Goal: Check status: Check status

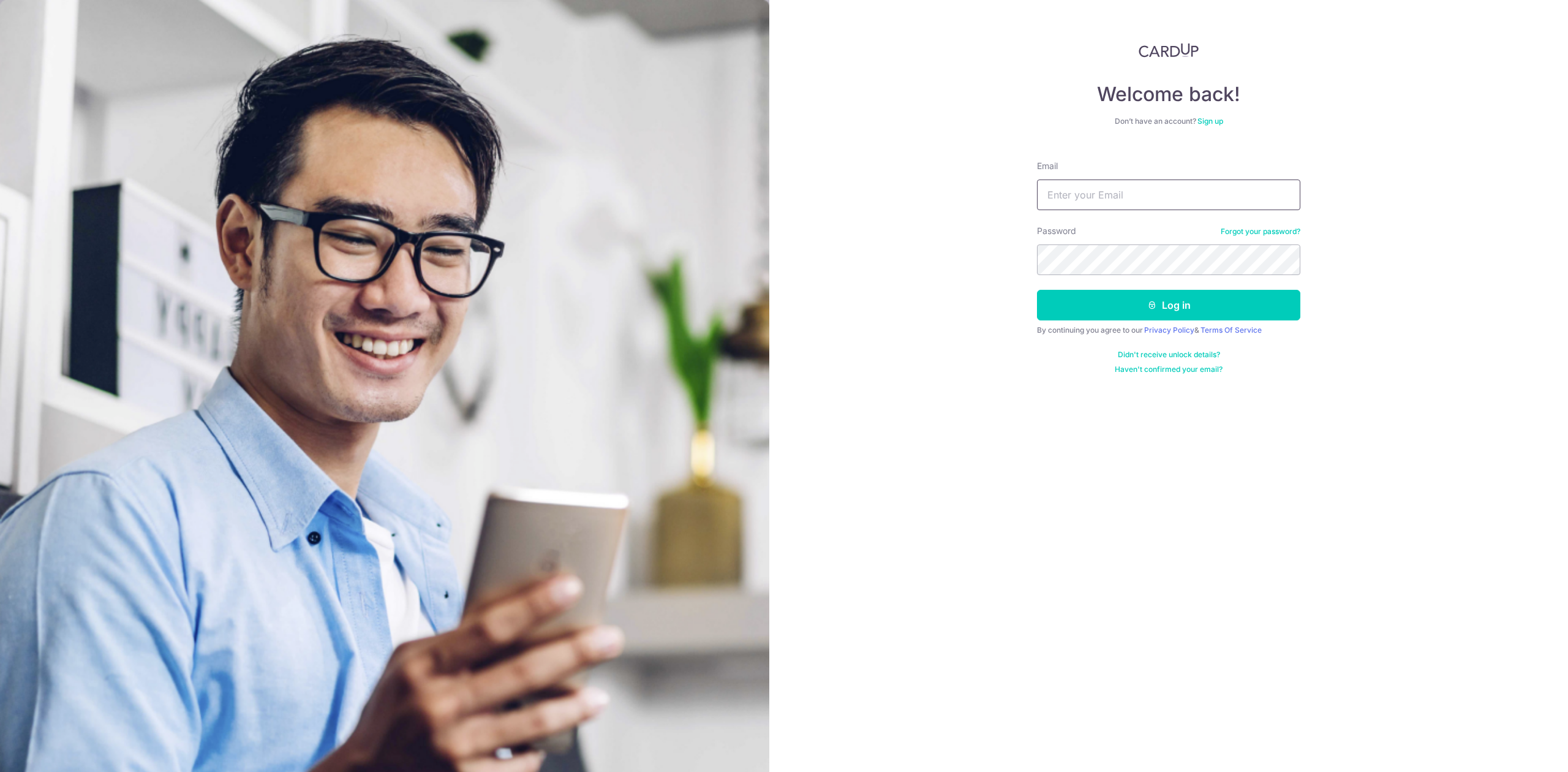
type input "[PERSON_NAME][EMAIL_ADDRESS][DOMAIN_NAME]"
click at [1066, 308] on button "Log in" at bounding box center [1168, 305] width 264 height 30
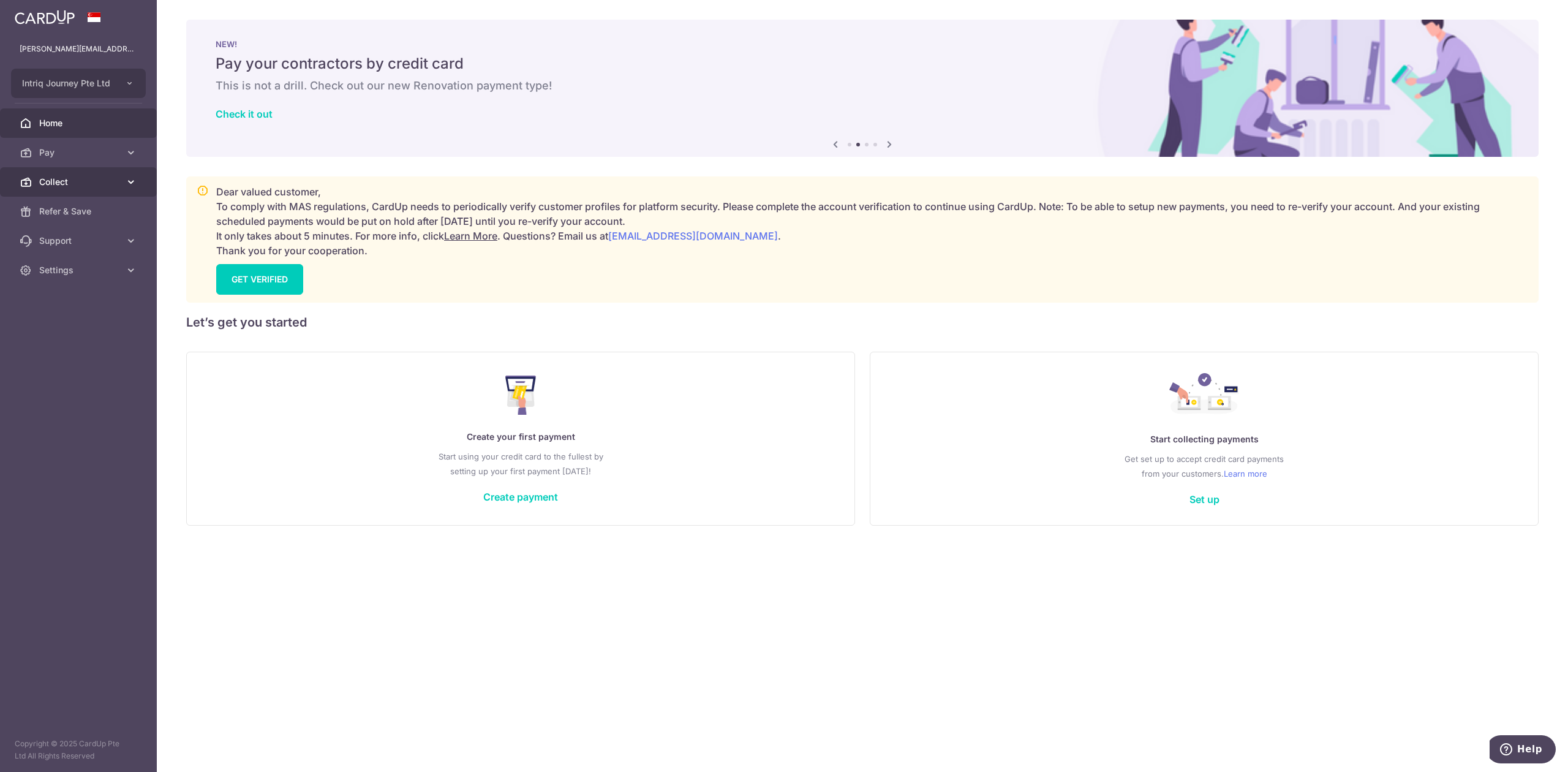
click at [54, 179] on span "Collect" at bounding box center [79, 182] width 81 height 12
click at [64, 207] on span "Dashboard" at bounding box center [79, 211] width 81 height 12
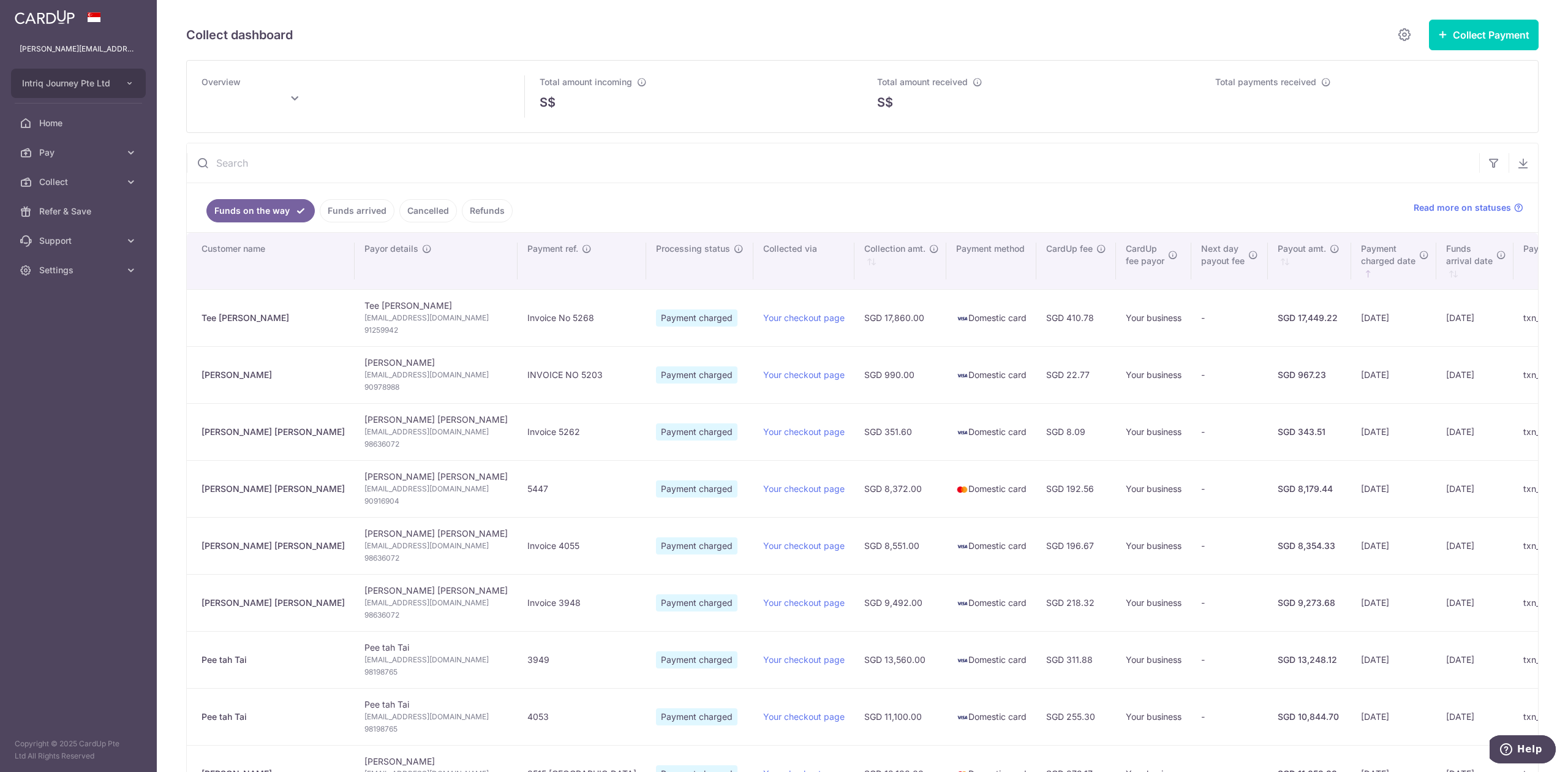
type input "October 2025"
type input "[DATE]"
